Goal: Task Accomplishment & Management: Use online tool/utility

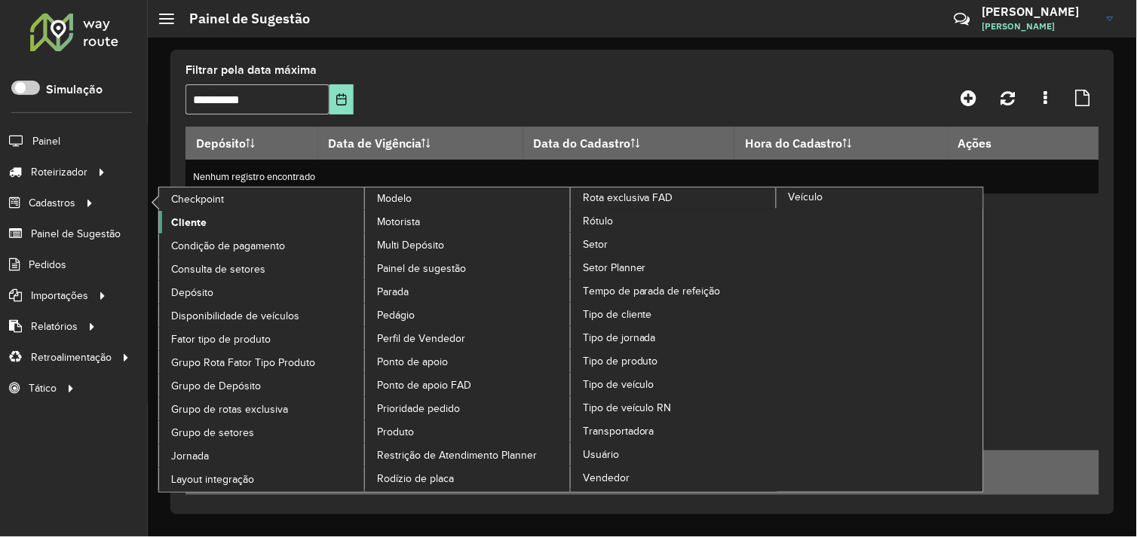
click at [200, 219] on span "Cliente" at bounding box center [188, 223] width 35 height 16
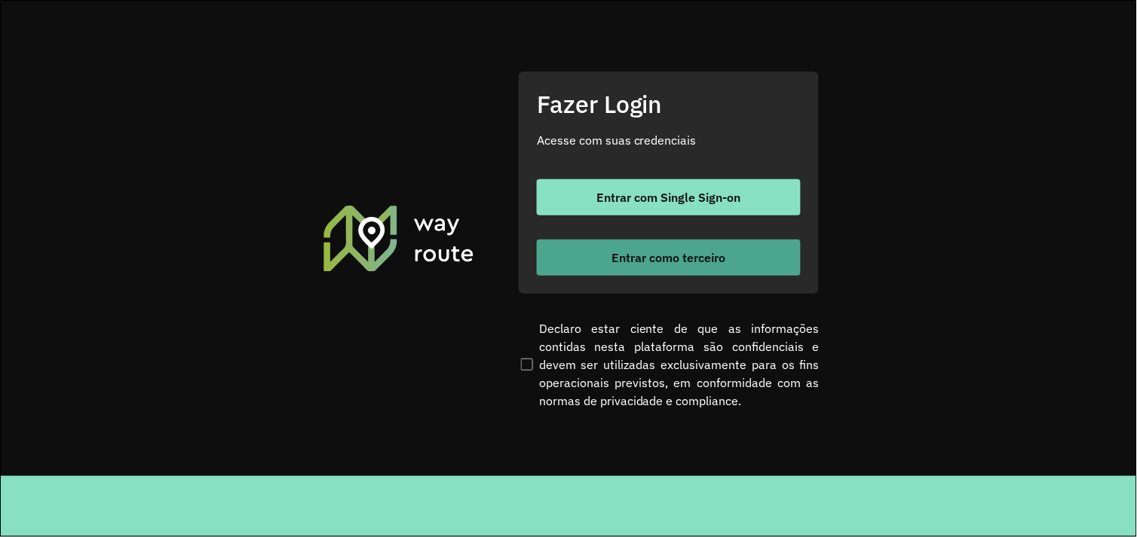
click at [659, 265] on button "Entrar como terceiro" at bounding box center [669, 258] width 264 height 36
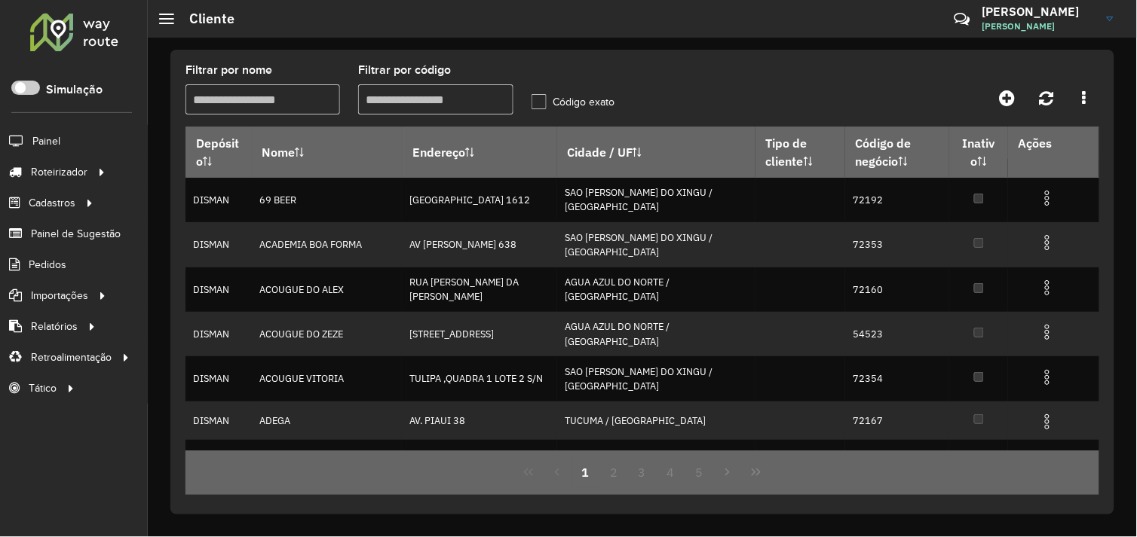
click at [270, 101] on input "Filtrar por nome" at bounding box center [262, 99] width 155 height 30
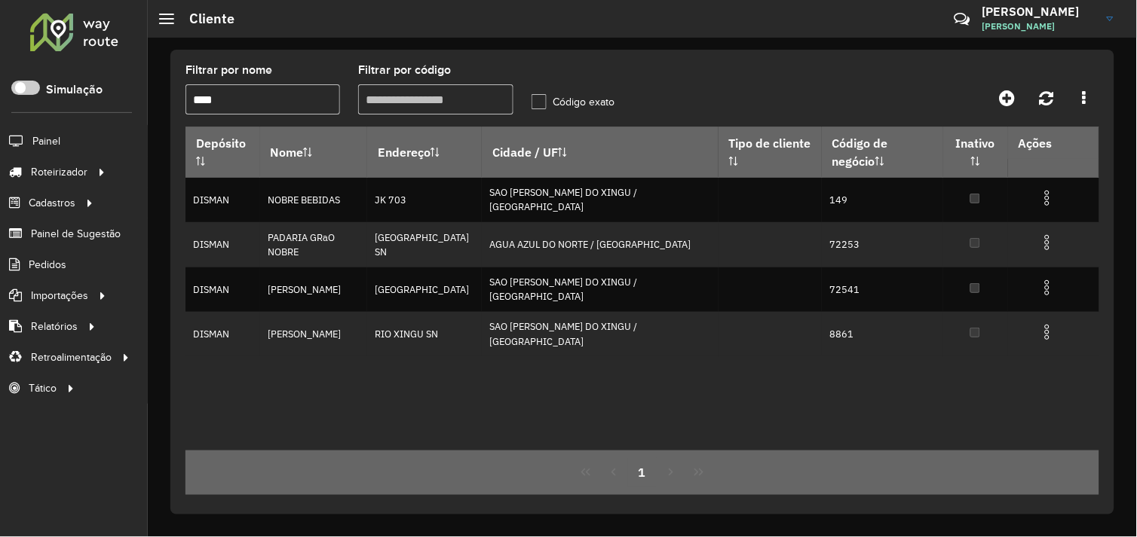
type input "****"
